Goal: Transaction & Acquisition: Purchase product/service

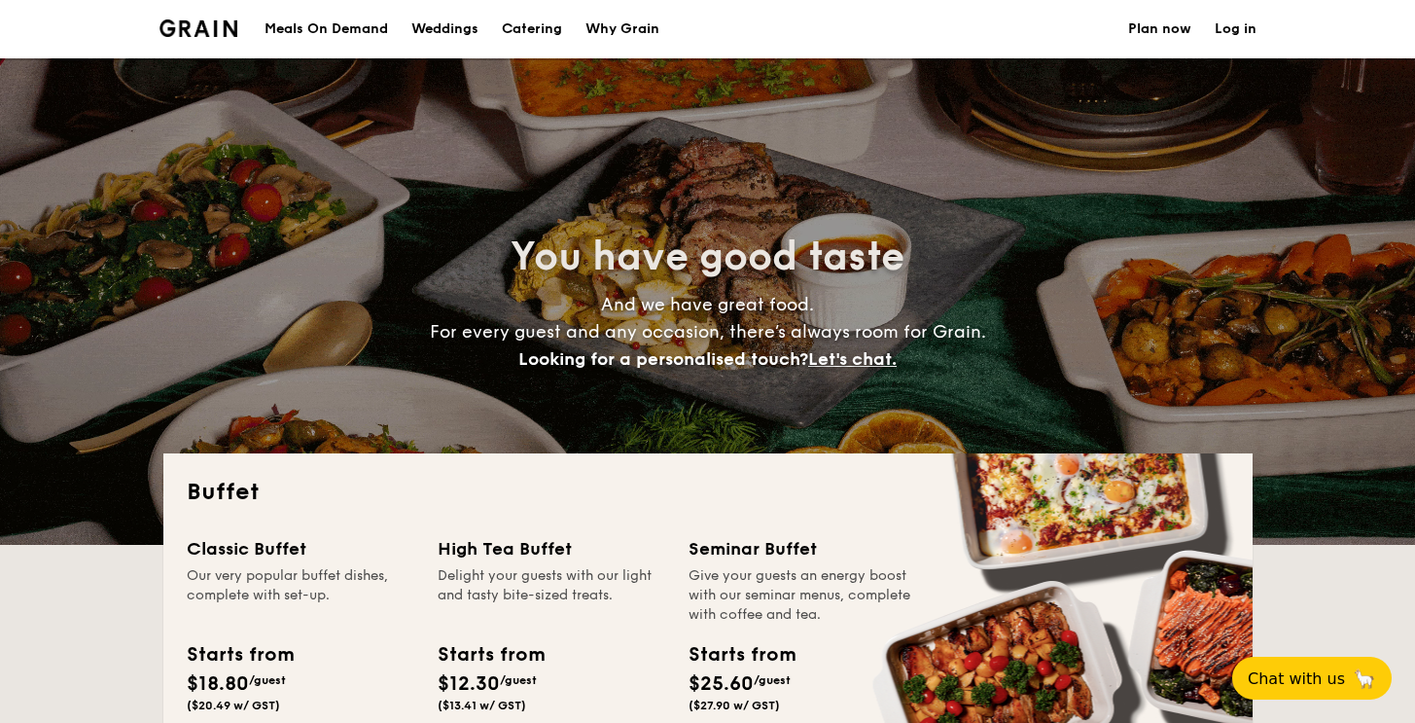
select select
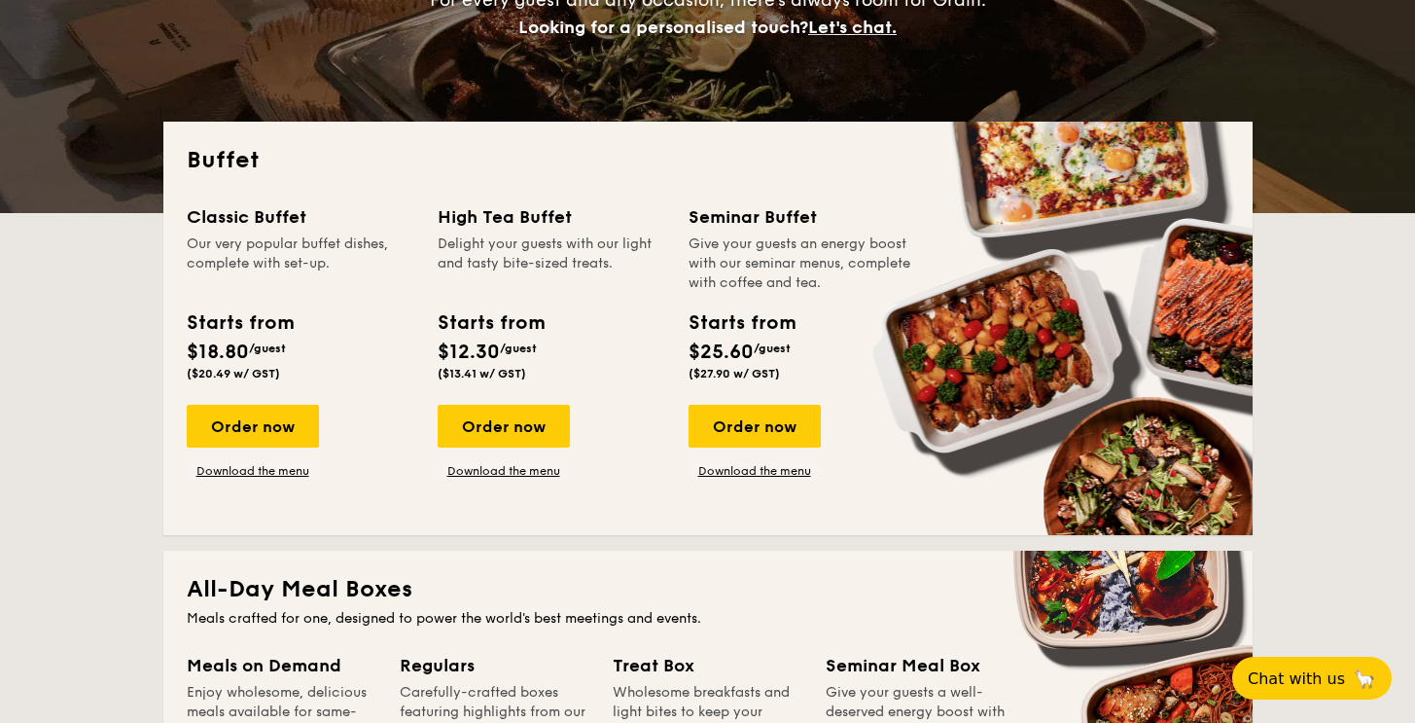
scroll to position [321, 0]
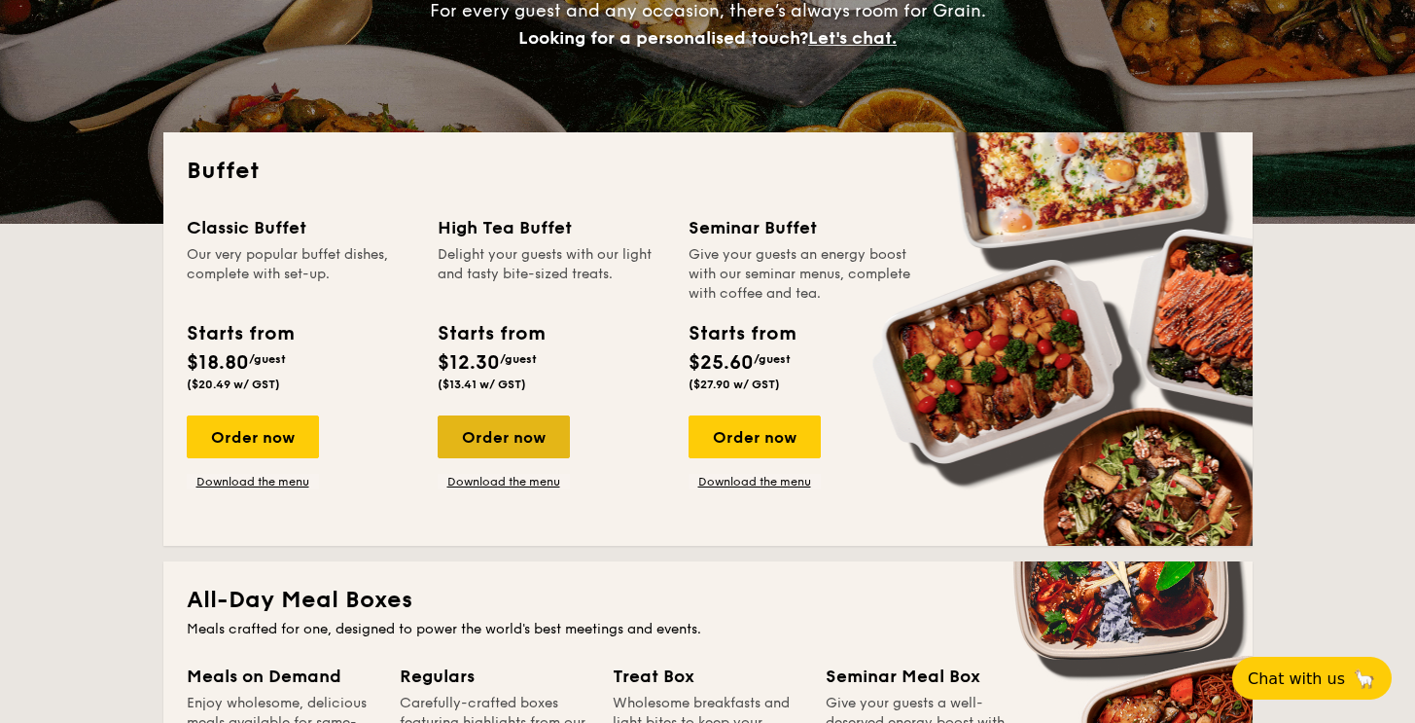
click at [497, 438] on div "Order now" at bounding box center [504, 436] width 132 height 43
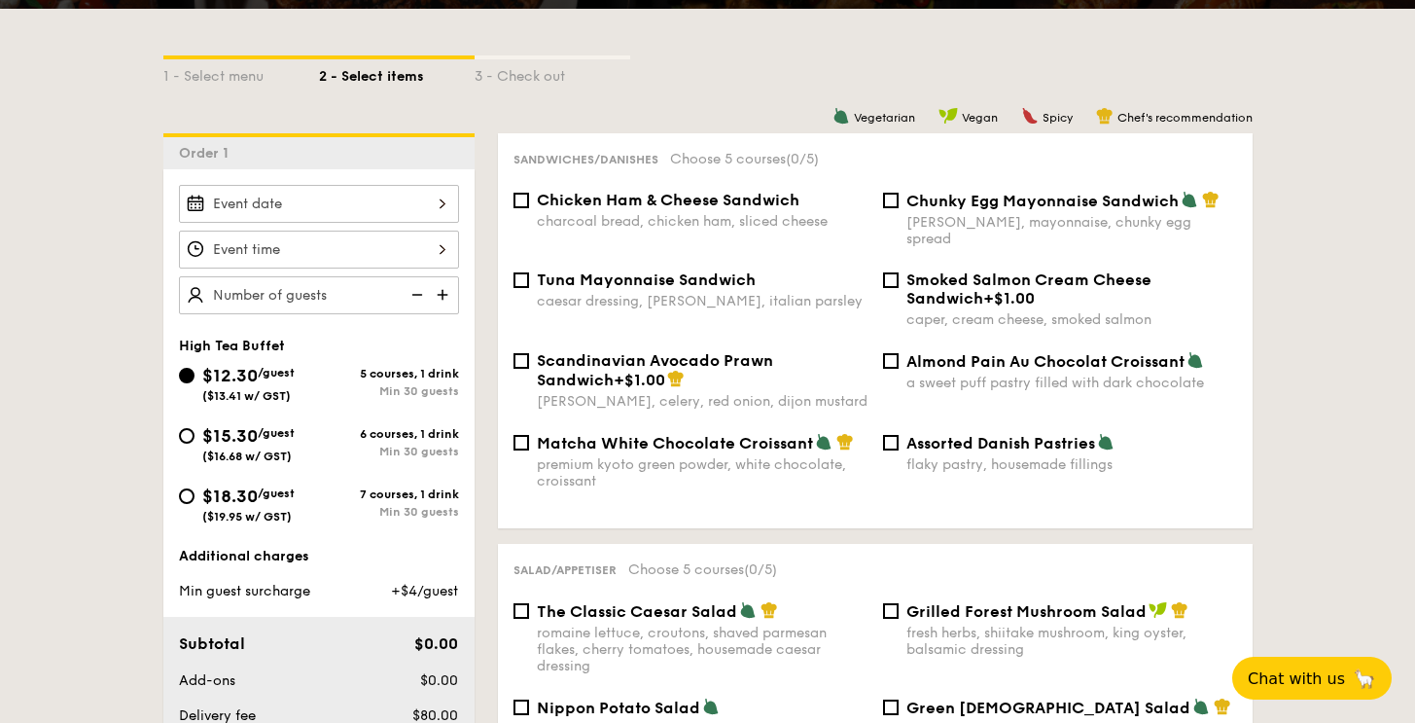
scroll to position [419, 0]
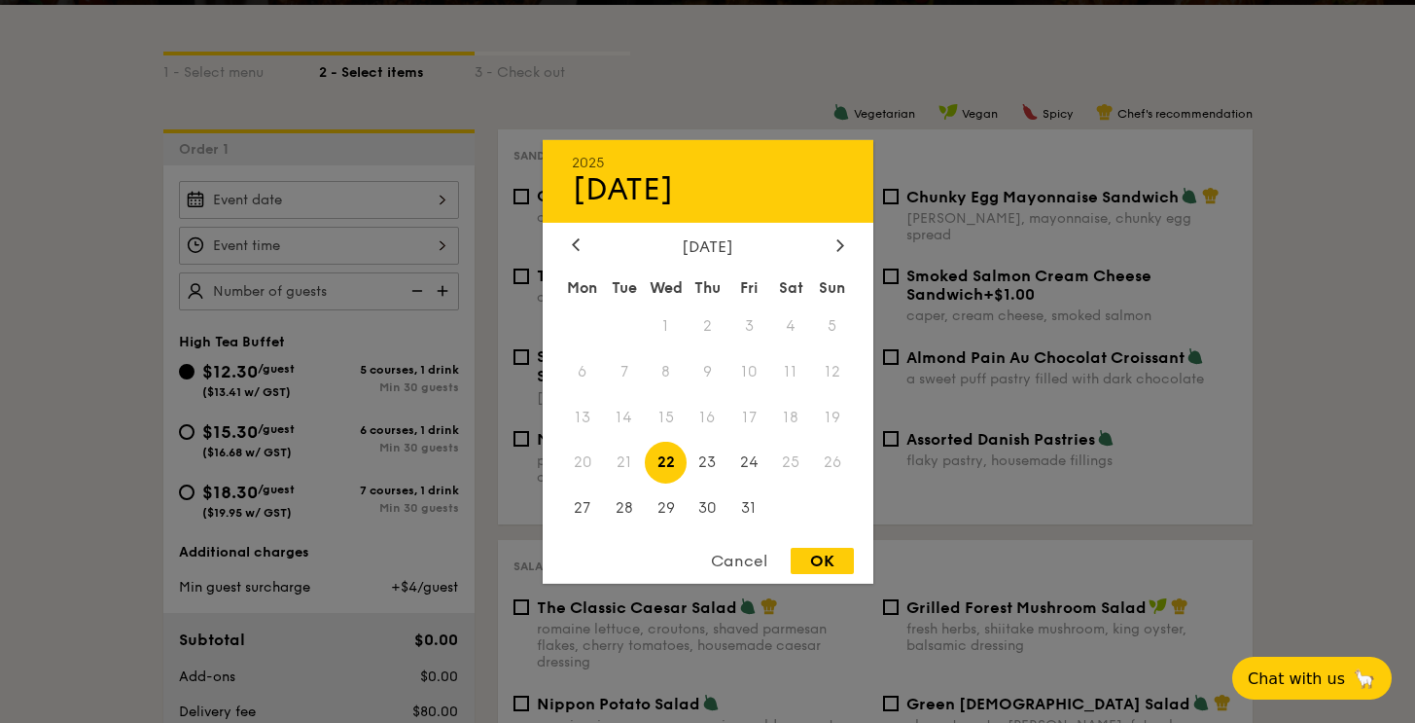
click at [415, 196] on div "2025 Oct [DATE] Tue Wed Thu Fri Sat Sun 1 2 3 4 5 6 7 8 9 10 11 12 13 14 15 16 …" at bounding box center [319, 200] width 280 height 38
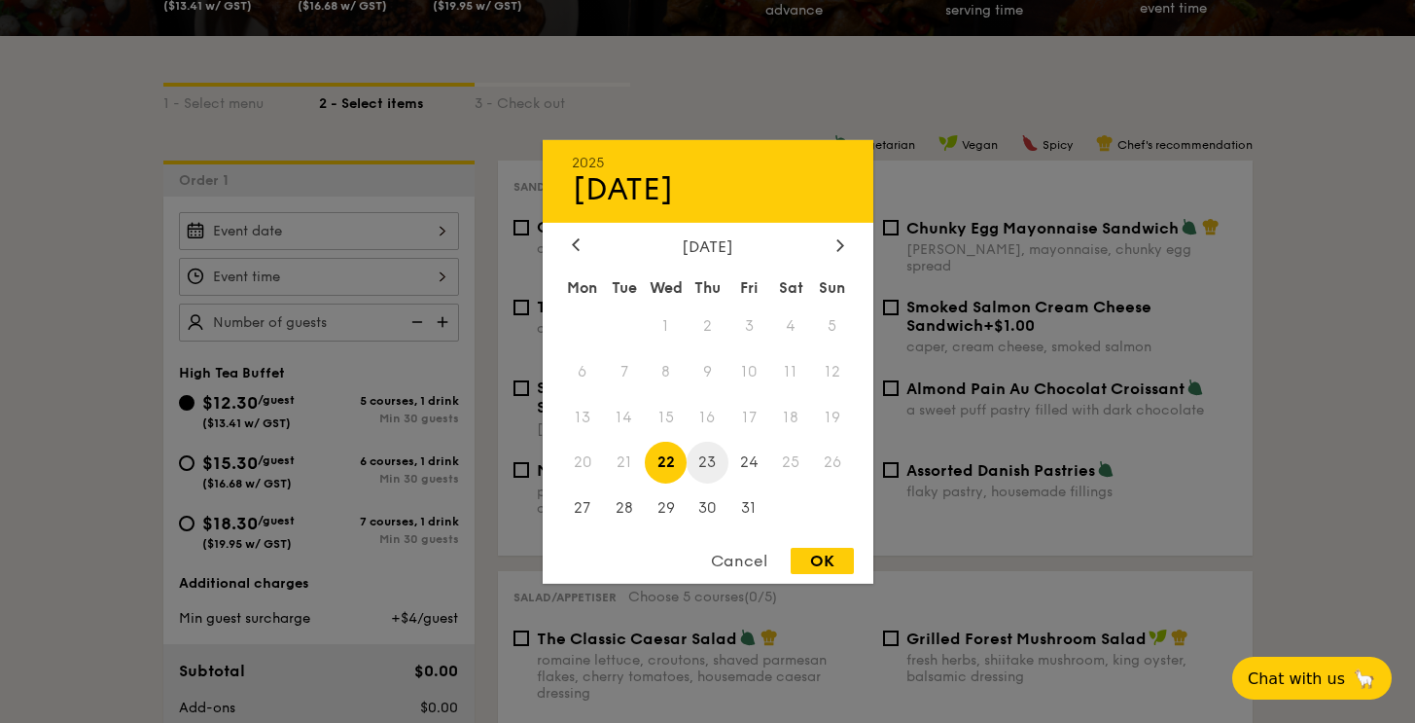
scroll to position [385, 0]
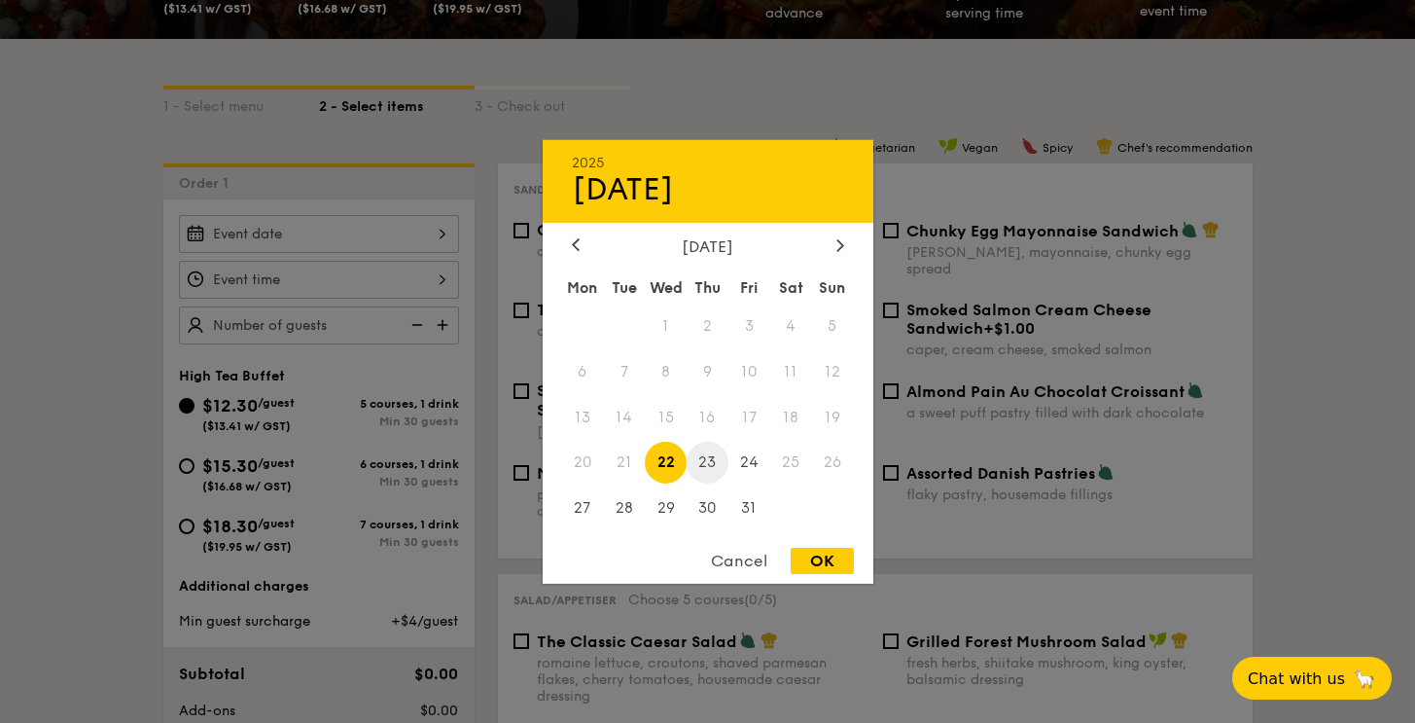
click at [723, 460] on span "23" at bounding box center [708, 463] width 42 height 42
click at [829, 565] on div "OK" at bounding box center [822, 561] width 63 height 26
type input "[DATE]"
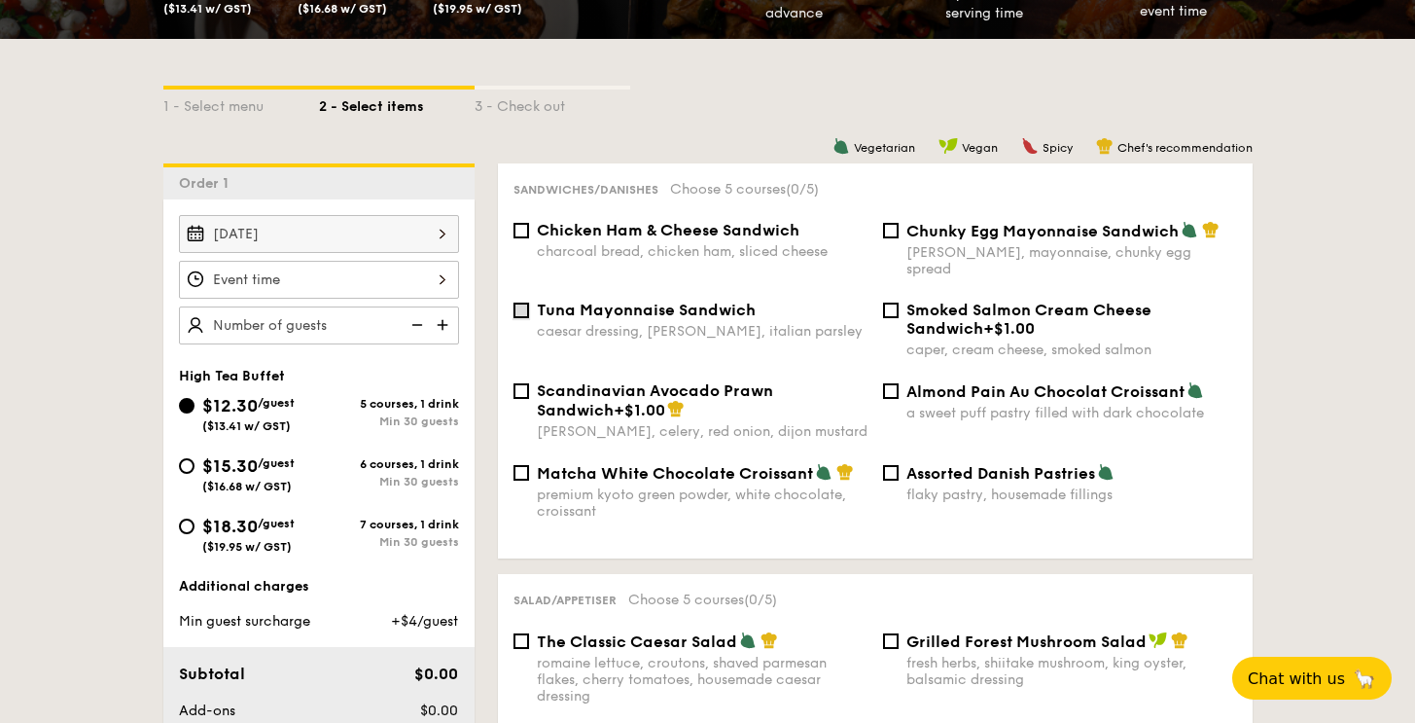
click at [523, 302] on input "Tuna Mayonnaise Sandwich caesar dressing, [GEOGRAPHIC_DATA], italian parsley" at bounding box center [522, 310] width 16 height 16
checkbox input "true"
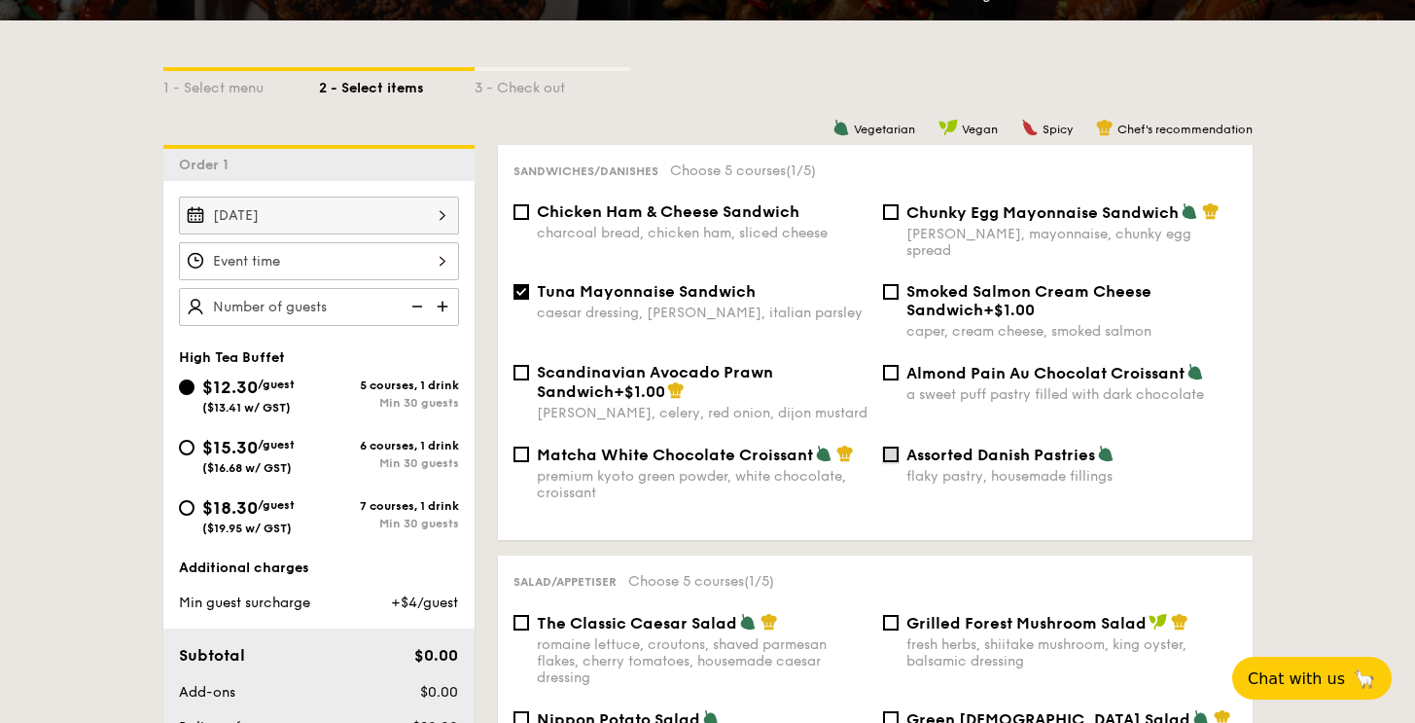
click at [894, 446] on input "Assorted Danish Pastries flaky pastry, housemade fillings" at bounding box center [891, 454] width 16 height 16
checkbox input "true"
click at [635, 202] on span "Chicken Ham & Cheese Sandwich" at bounding box center [668, 211] width 263 height 18
click at [529, 204] on input "Chicken Ham & Cheese Sandwich charcoal bread, chicken ham, sliced cheese" at bounding box center [522, 212] width 16 height 16
checkbox input "true"
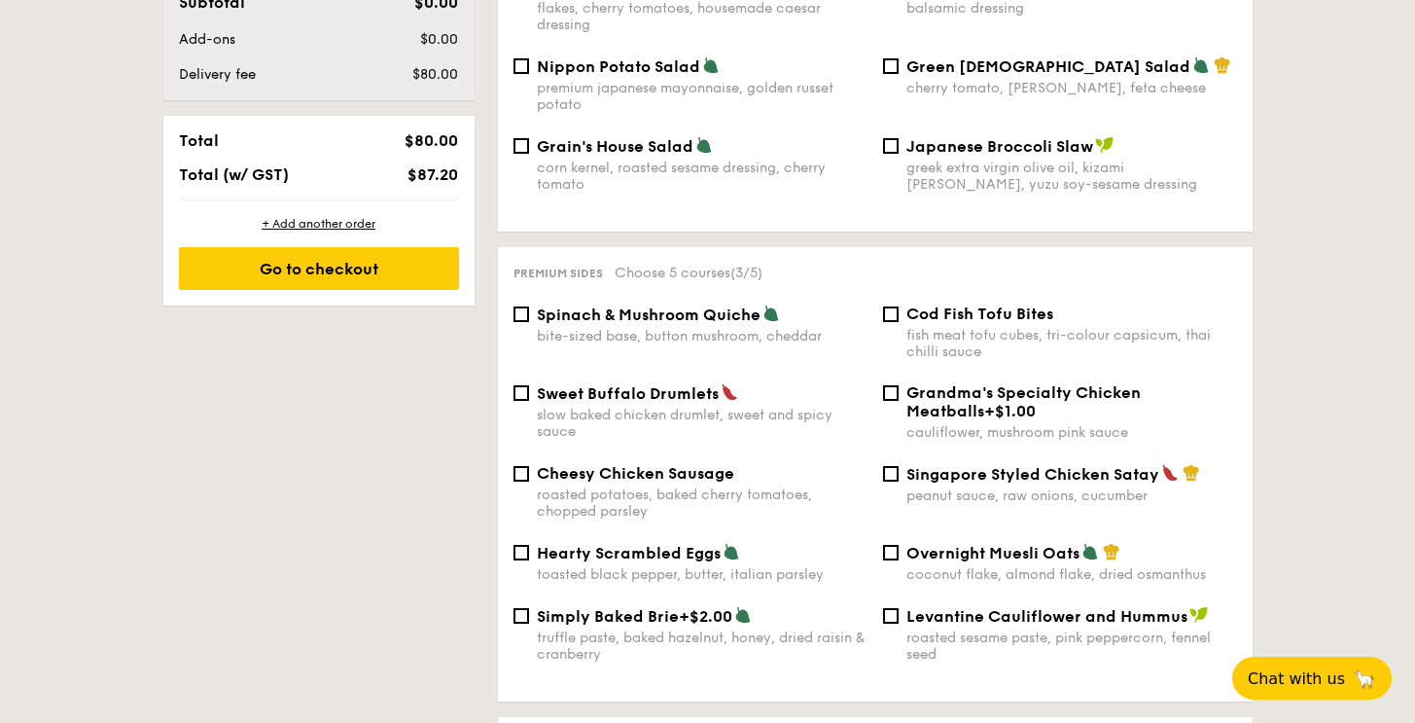
scroll to position [1058, 0]
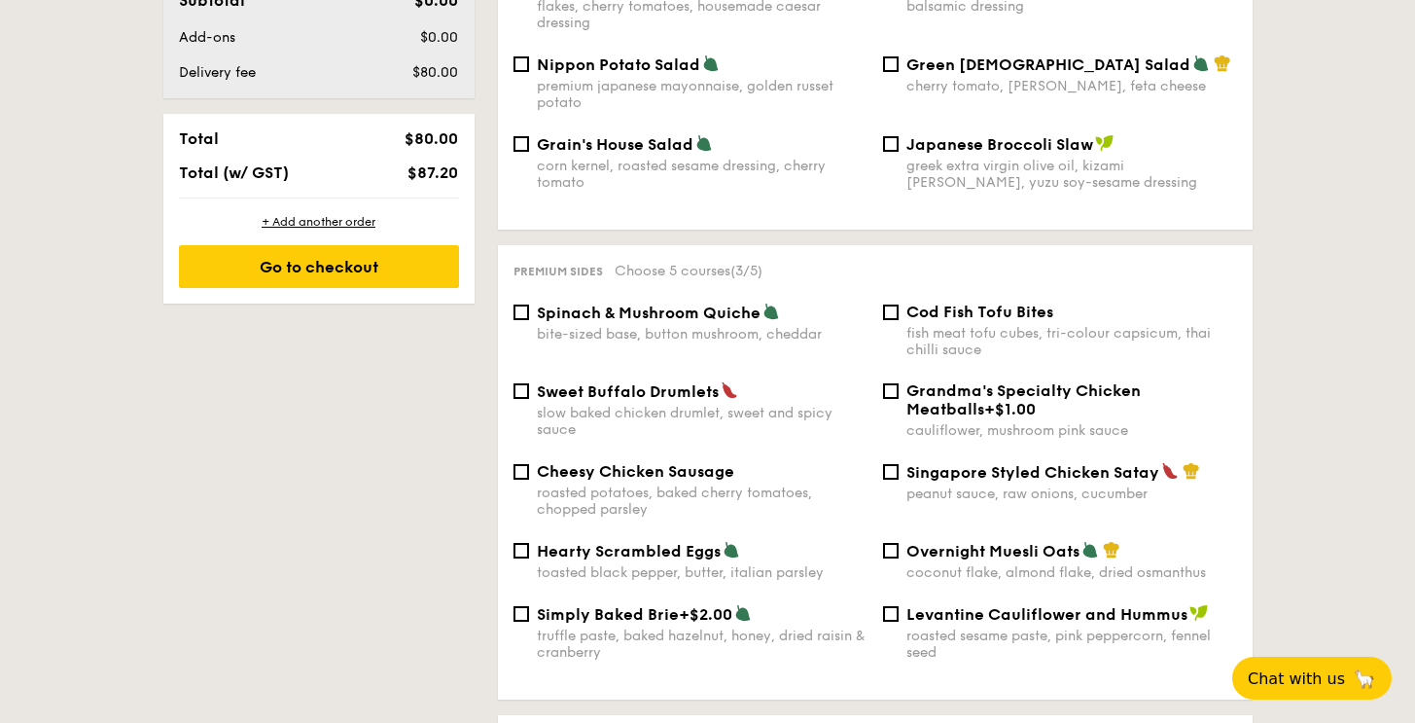
click at [615, 303] on span "Spinach & Mushroom Quiche" at bounding box center [649, 312] width 224 height 18
click at [529, 304] on input "Spinach & Mushroom Quiche bite-sized base, button mushroom, cheddar" at bounding box center [522, 312] width 16 height 16
checkbox input "true"
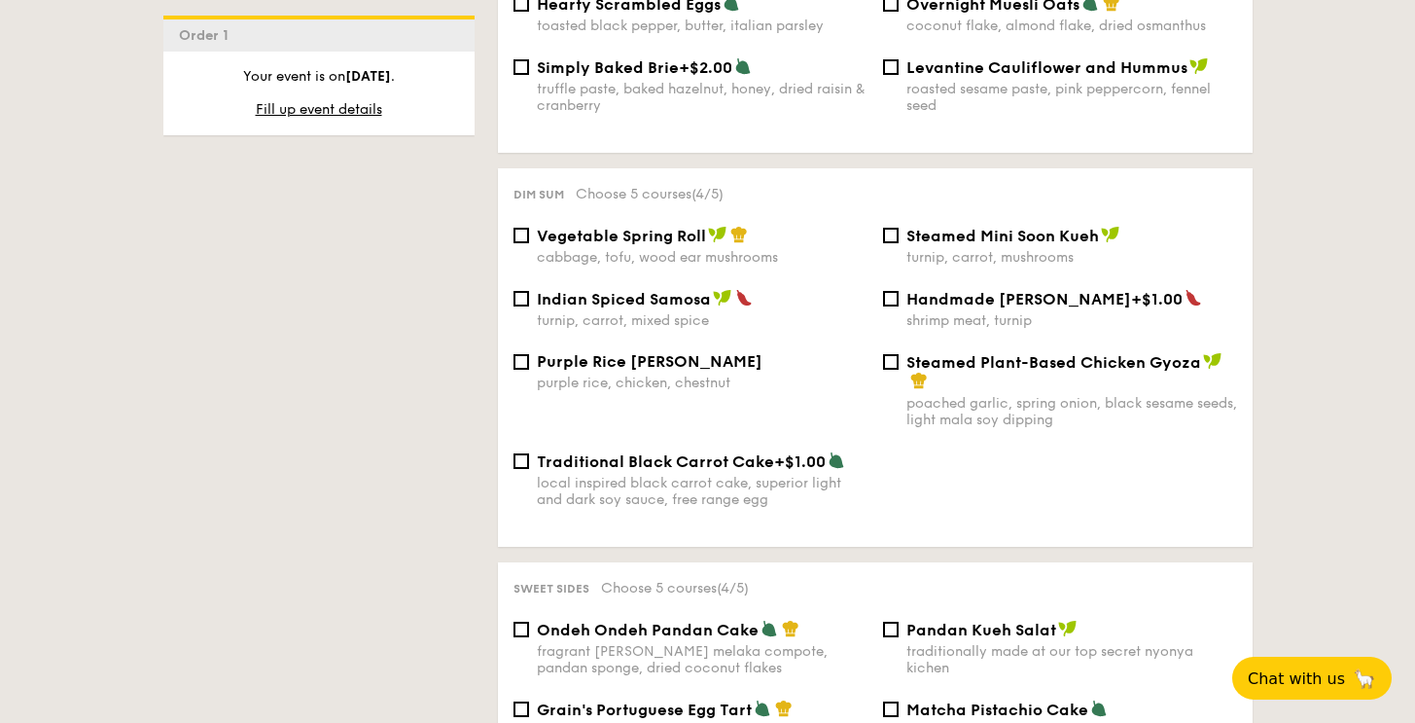
scroll to position [1608, 0]
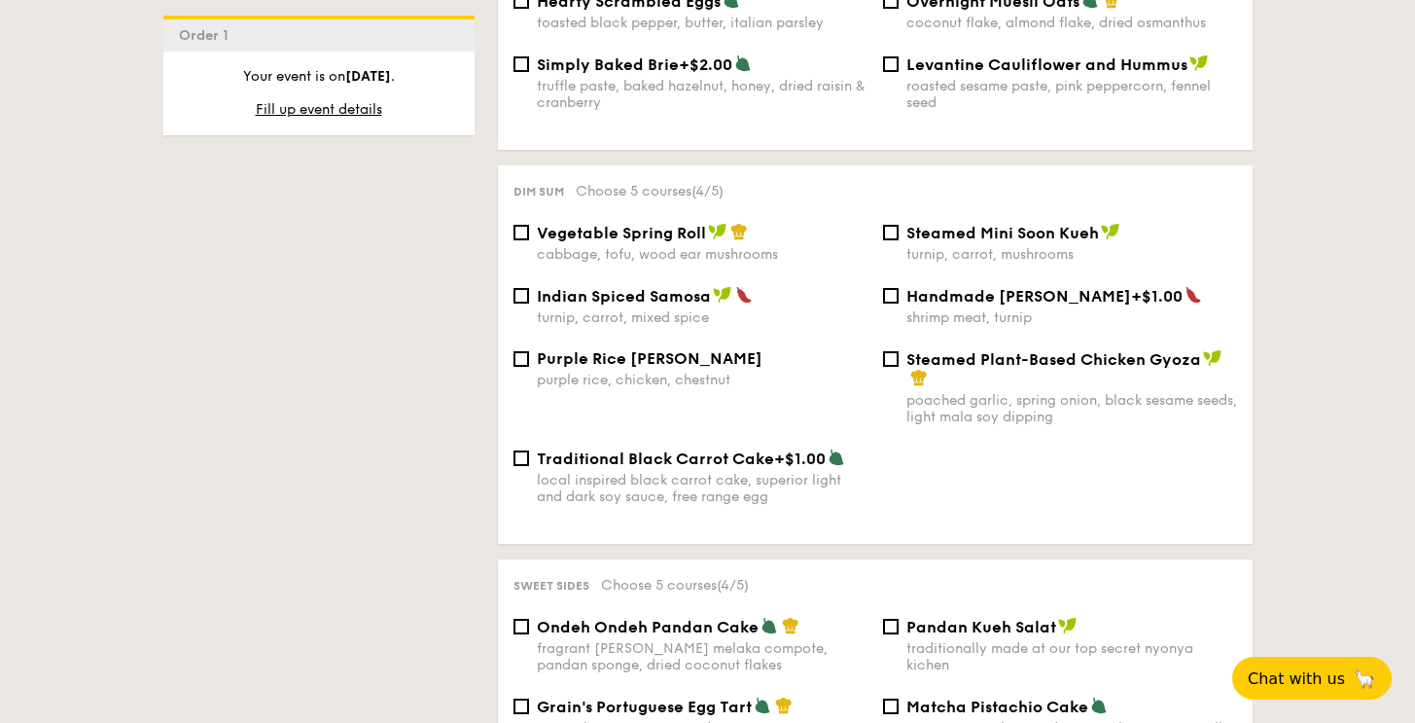
click at [688, 309] on div "turnip, carrot, mixed spice" at bounding box center [702, 317] width 331 height 17
click at [529, 303] on input "Indian Spiced Samosa turnip, carrot, mixed spice" at bounding box center [522, 296] width 16 height 16
checkbox input "true"
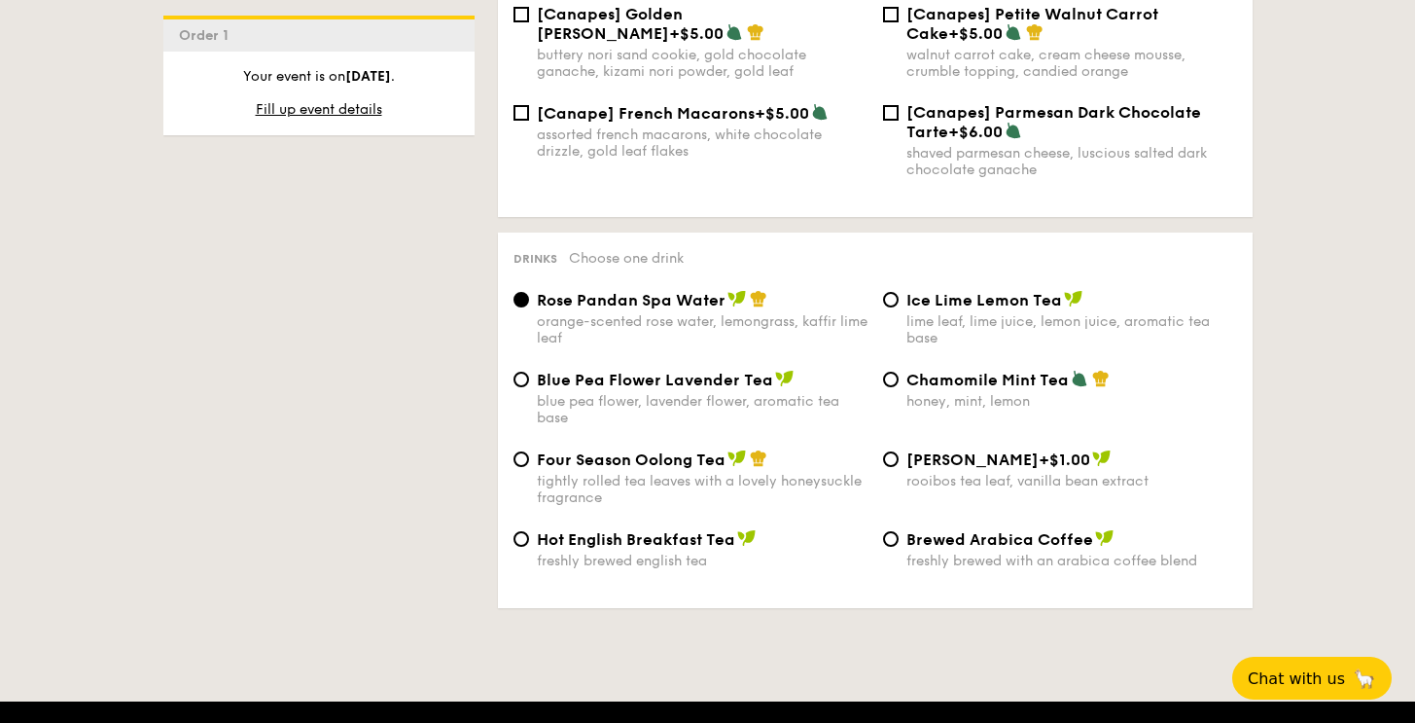
scroll to position [3065, 0]
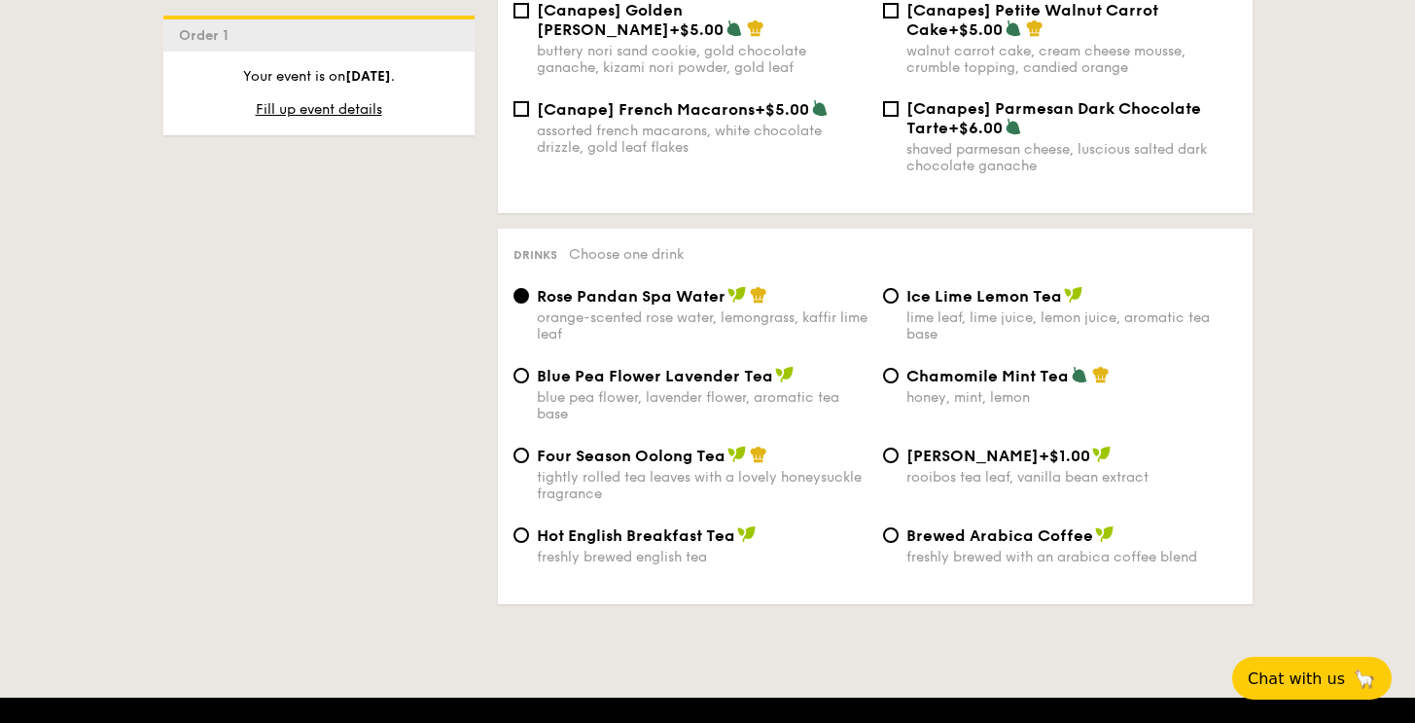
click at [698, 532] on span "Hot English Breakfast Tea" at bounding box center [636, 535] width 198 height 18
click at [529, 532] on input "Hot English Breakfast Tea freshly brewed english tea" at bounding box center [522, 535] width 16 height 16
radio input "true"
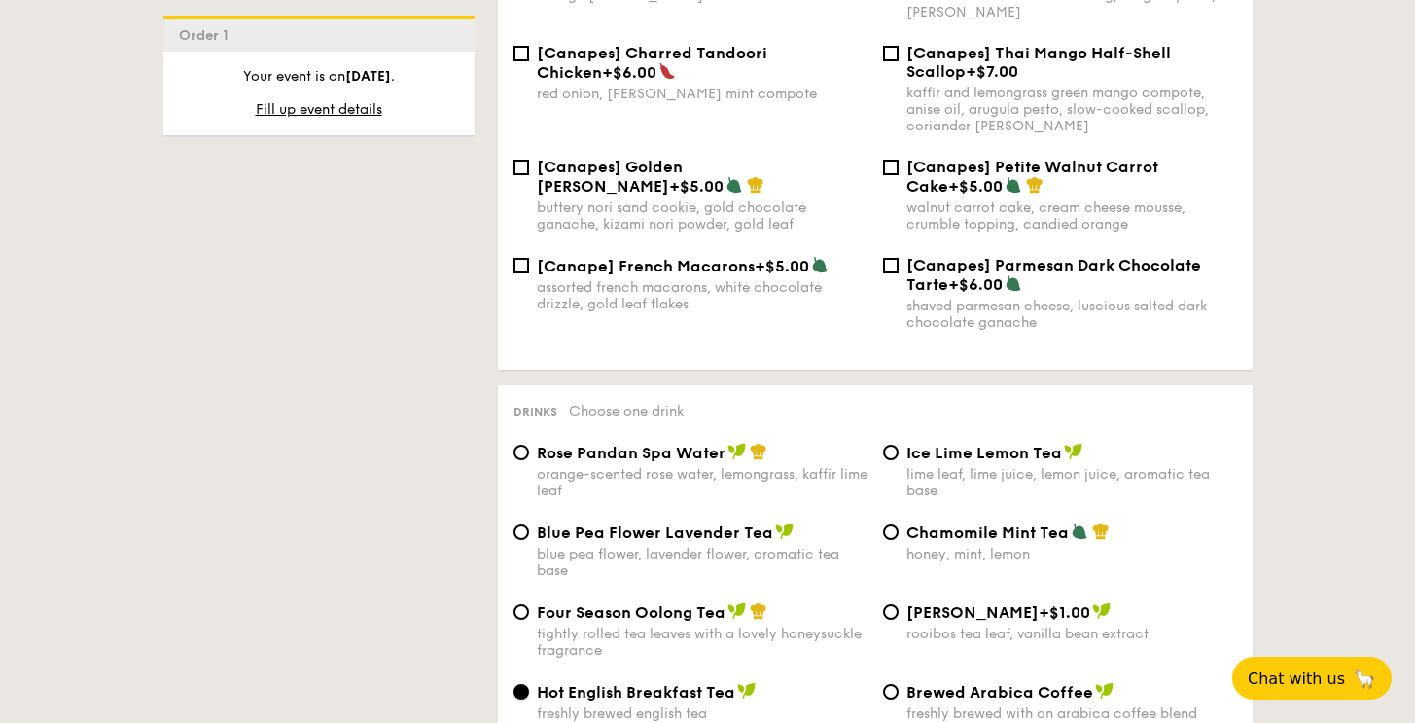
scroll to position [3234, 0]
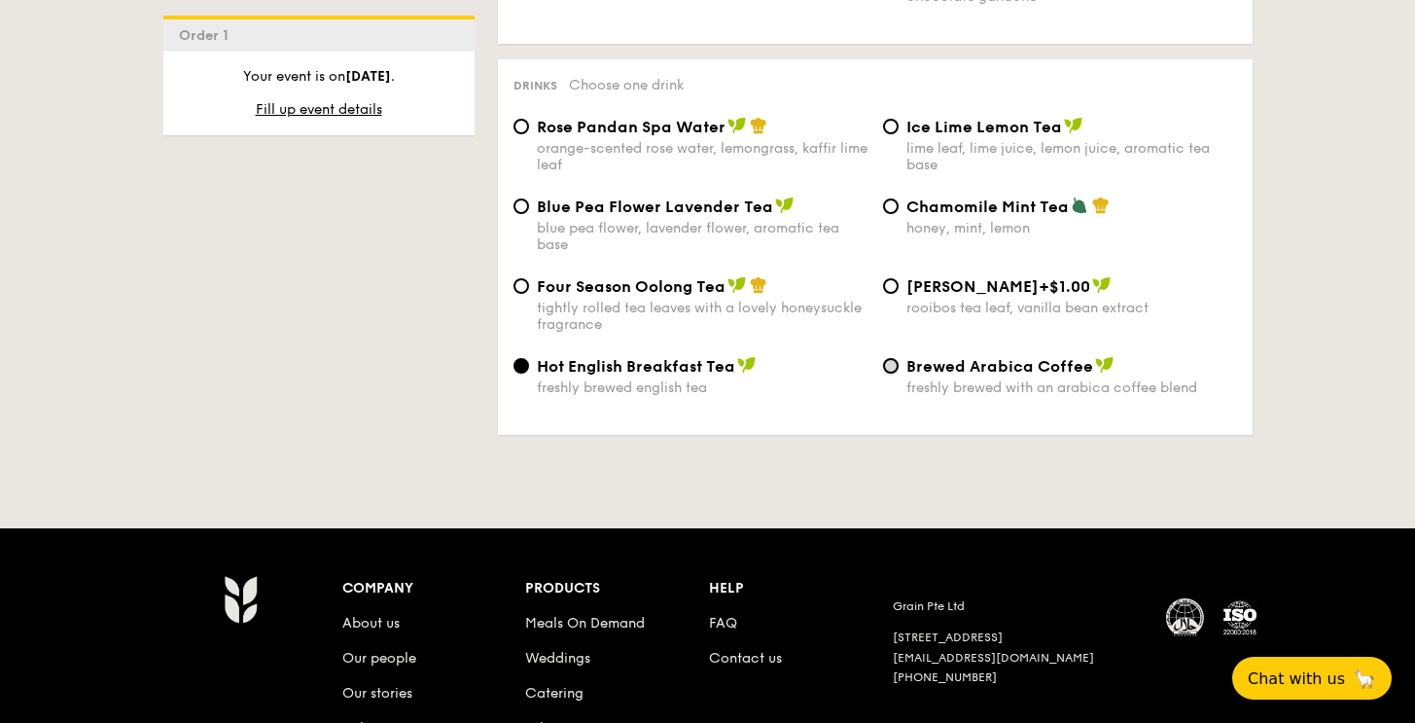
click at [889, 361] on input "Brewed Arabica Coffee freshly brewed with an arabica coffee blend" at bounding box center [891, 366] width 16 height 16
radio input "true"
click at [660, 362] on span "Hot English Breakfast Tea" at bounding box center [636, 366] width 198 height 18
click at [529, 362] on input "Hot English Breakfast Tea freshly brewed english tea" at bounding box center [522, 366] width 16 height 16
radio input "true"
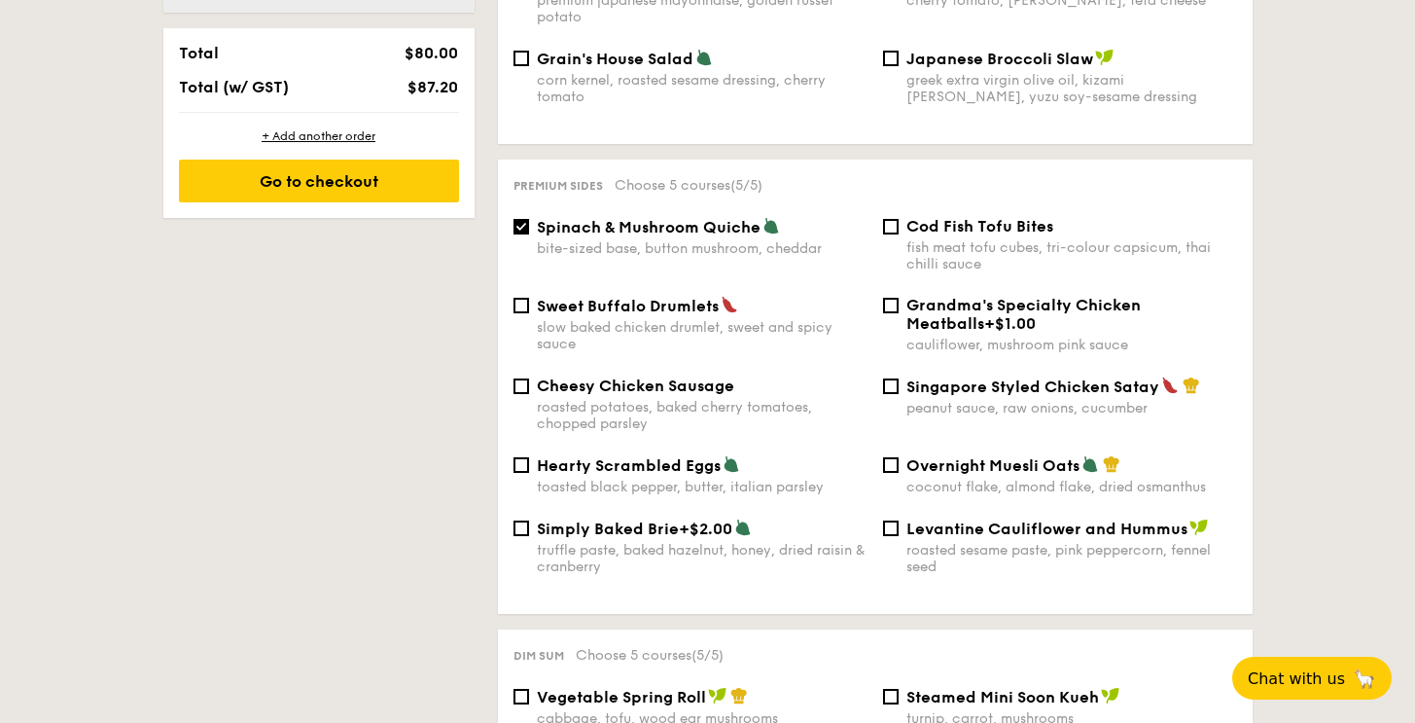
scroll to position [545, 0]
